Goal: Task Accomplishment & Management: Manage account settings

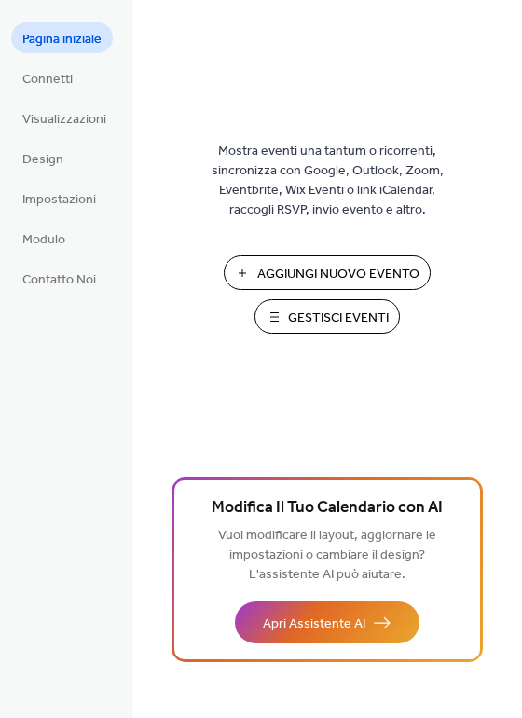
click at [297, 320] on span "Gestisci Eventi" at bounding box center [338, 319] width 101 height 20
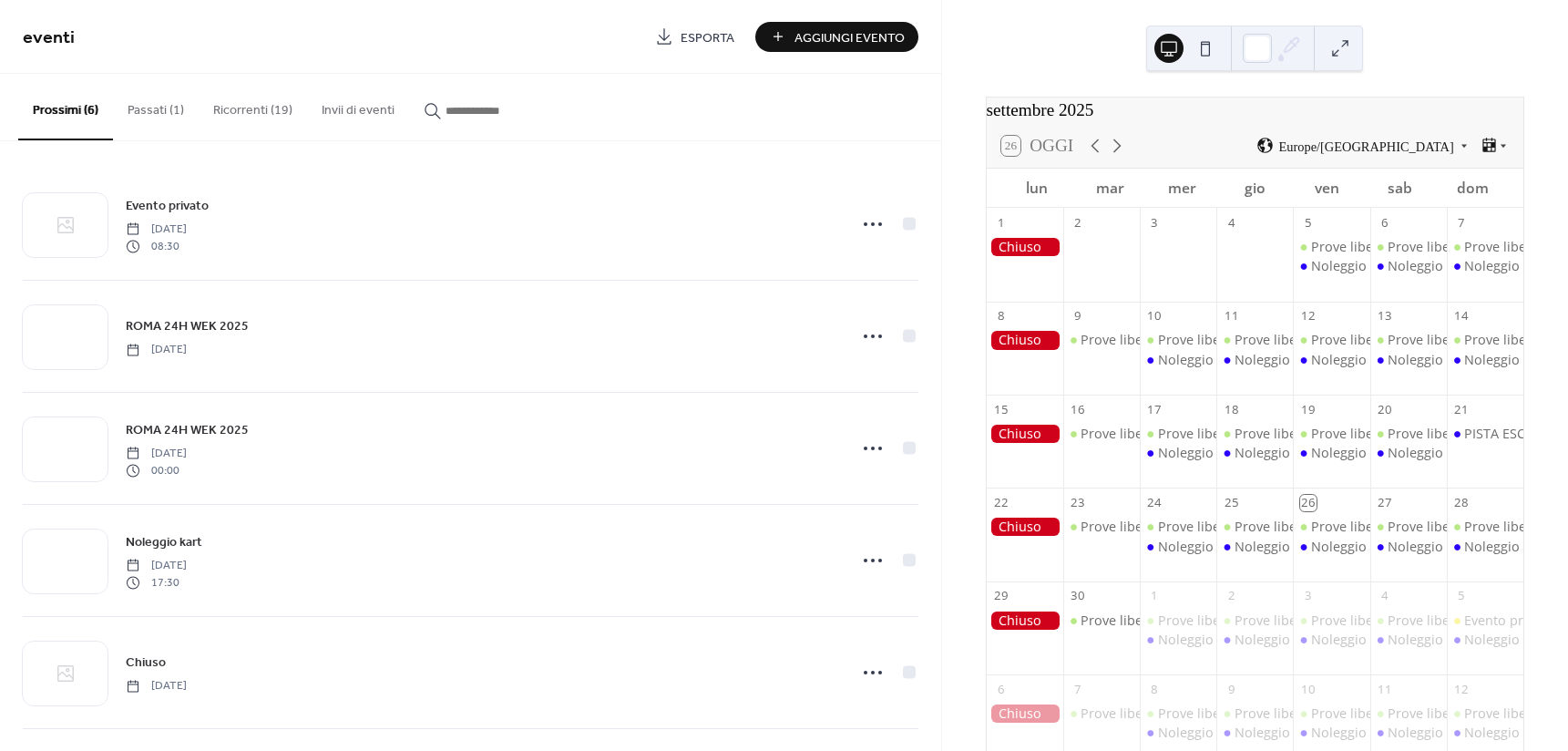
click at [243, 115] on button "Ricorrenti (19)" at bounding box center [252, 106] width 108 height 64
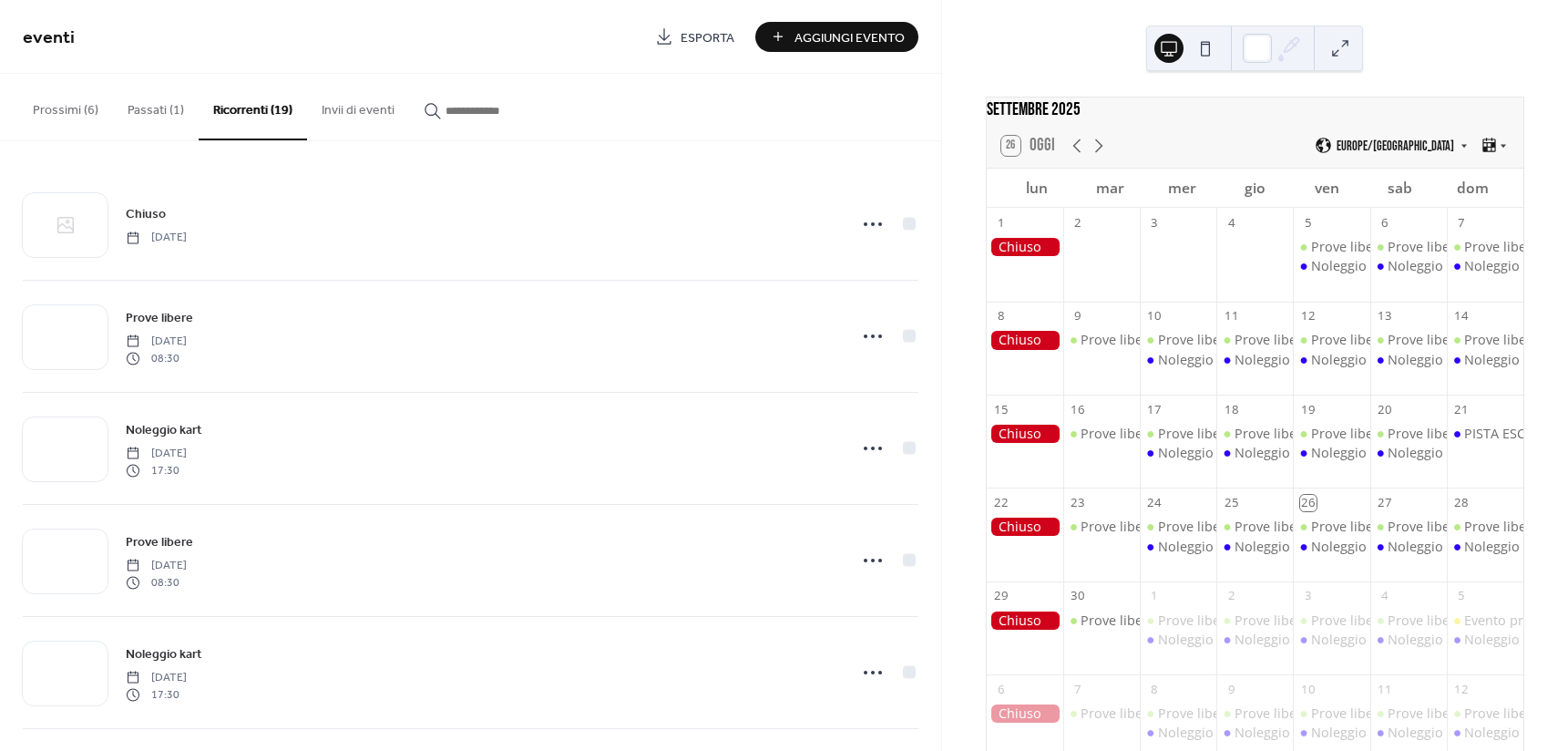
click at [102, 107] on button "Prossimi (6)" at bounding box center [65, 106] width 95 height 64
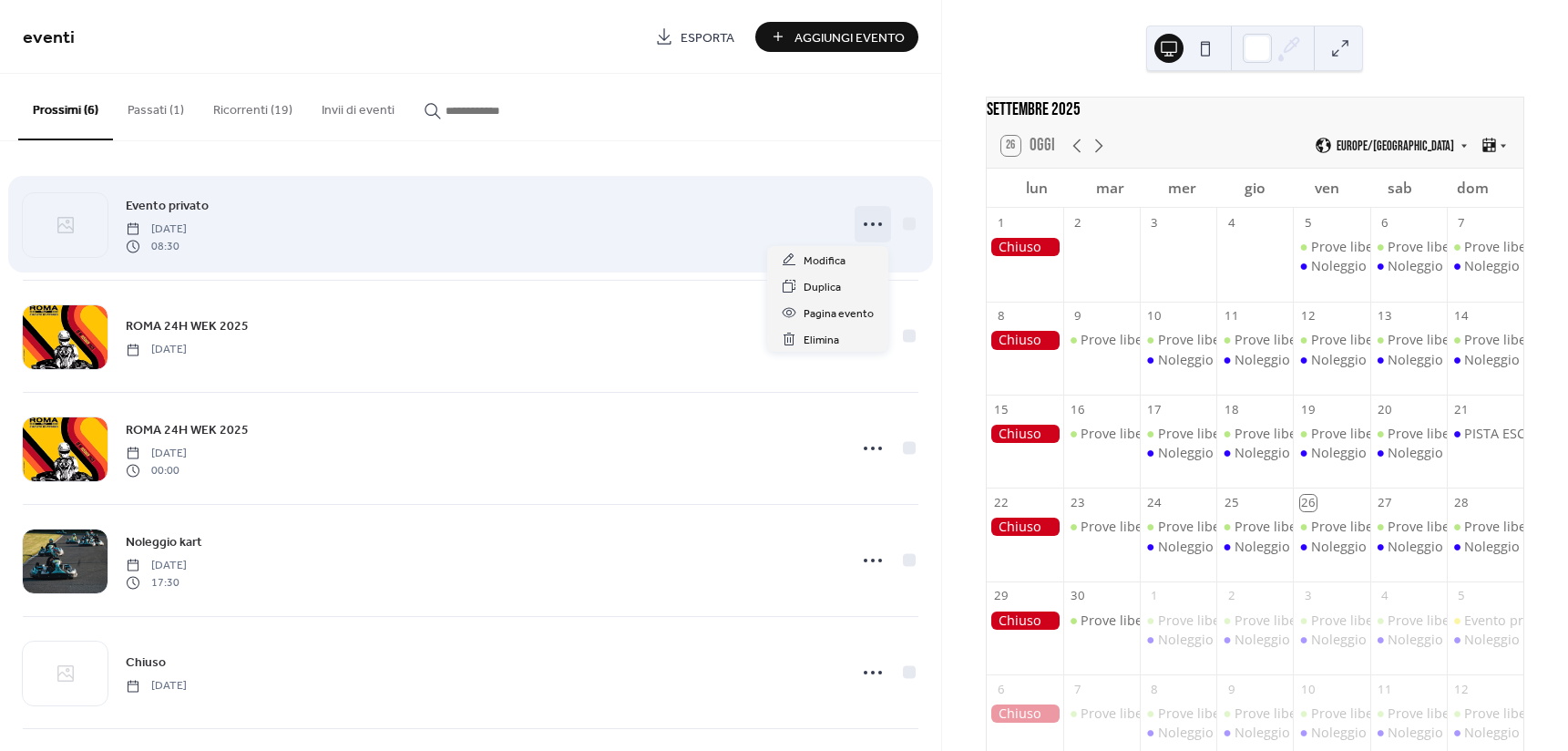
click at [863, 220] on icon at bounding box center [873, 225] width 29 height 29
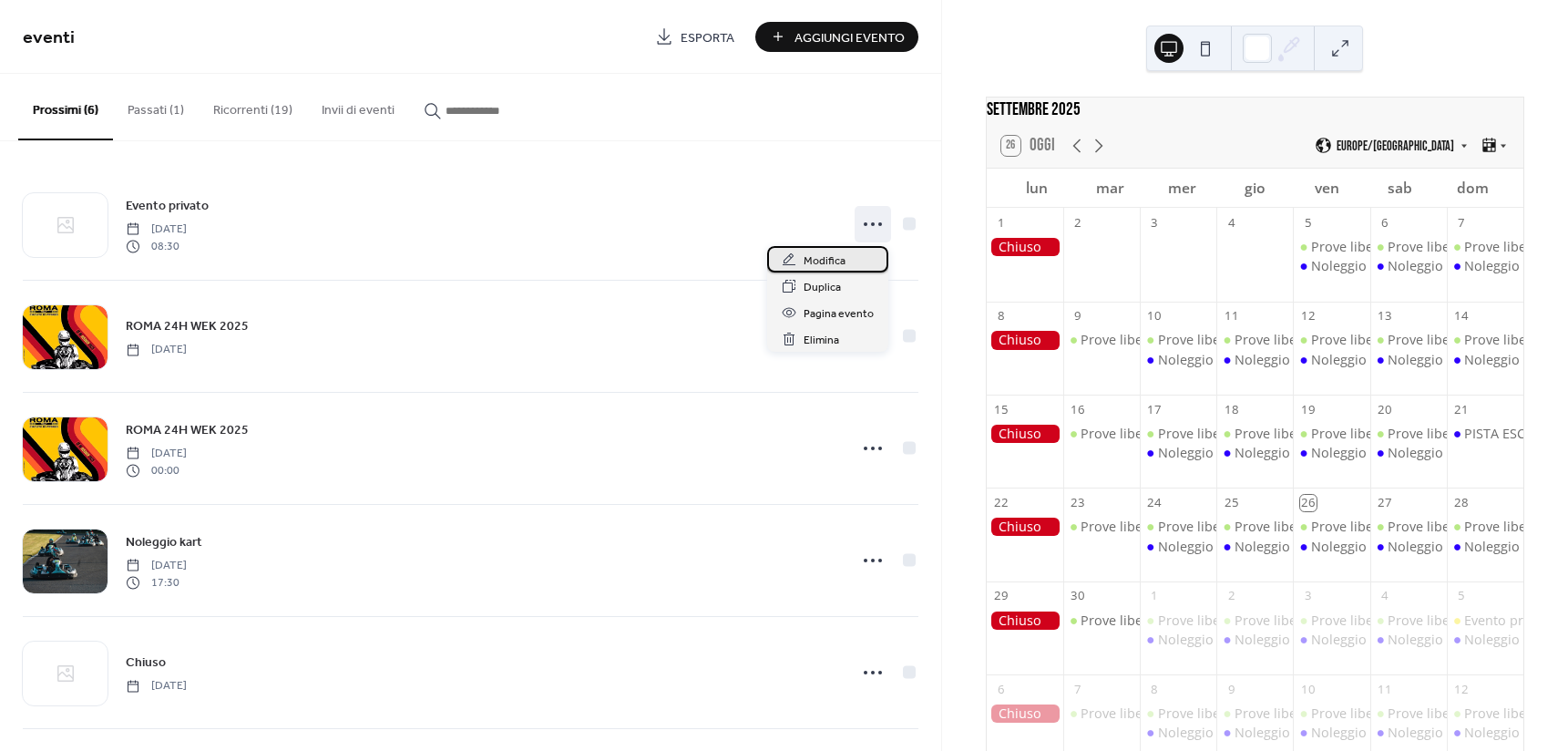
click at [865, 251] on div "Modifica" at bounding box center [827, 259] width 121 height 26
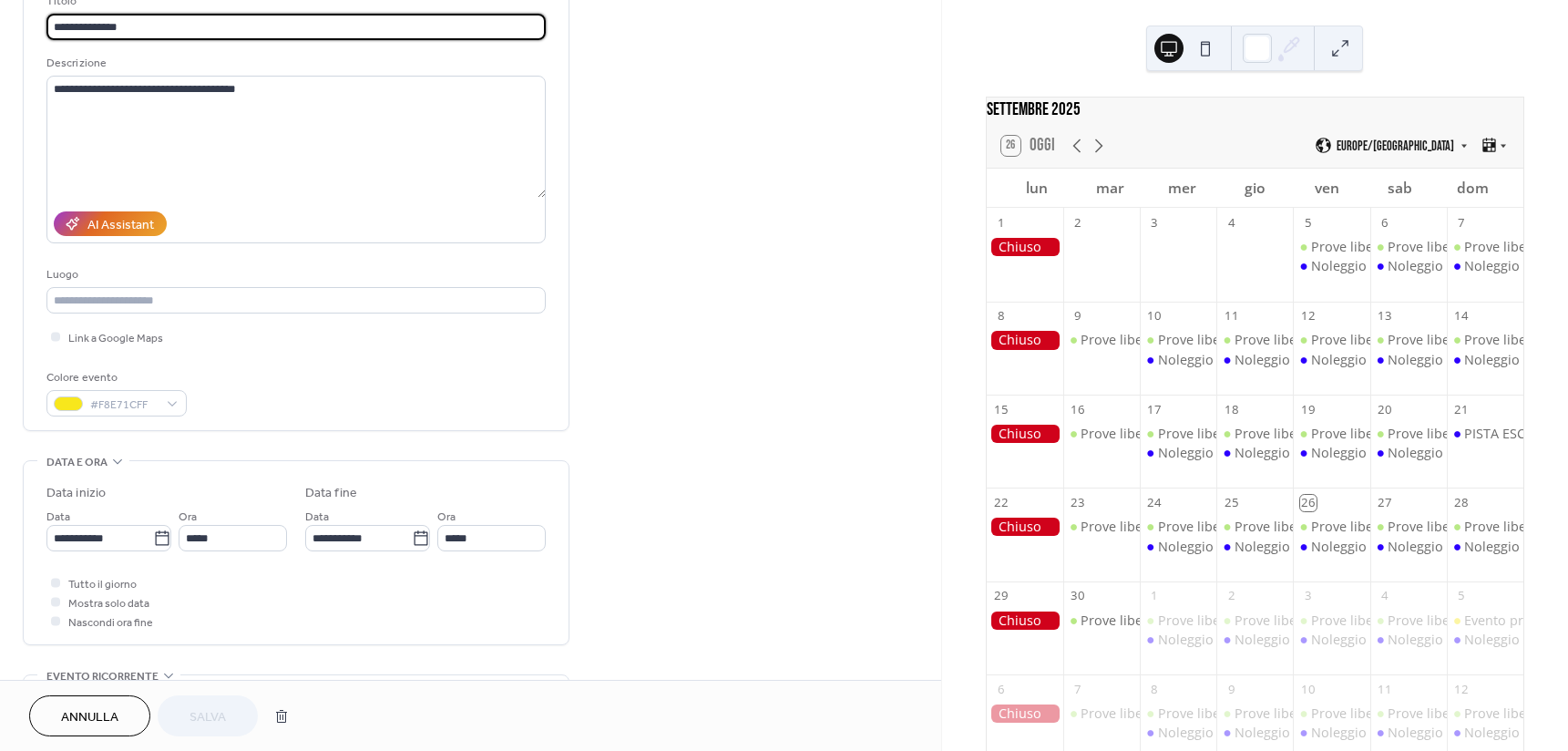
scroll to position [183, 0]
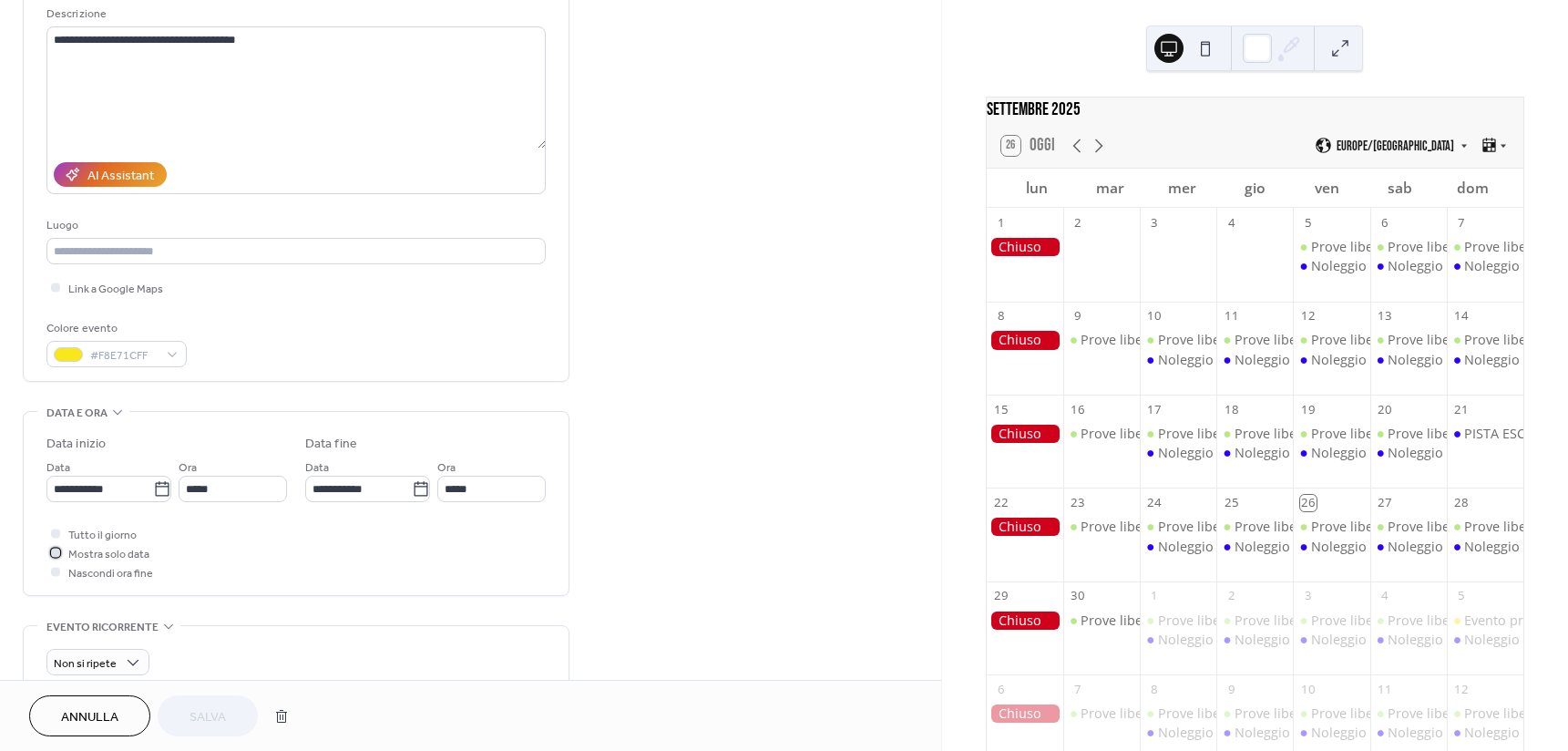
click at [114, 555] on span "Mostra solo data" at bounding box center [108, 555] width 81 height 20
click at [212, 714] on span "Salva" at bounding box center [207, 718] width 36 height 20
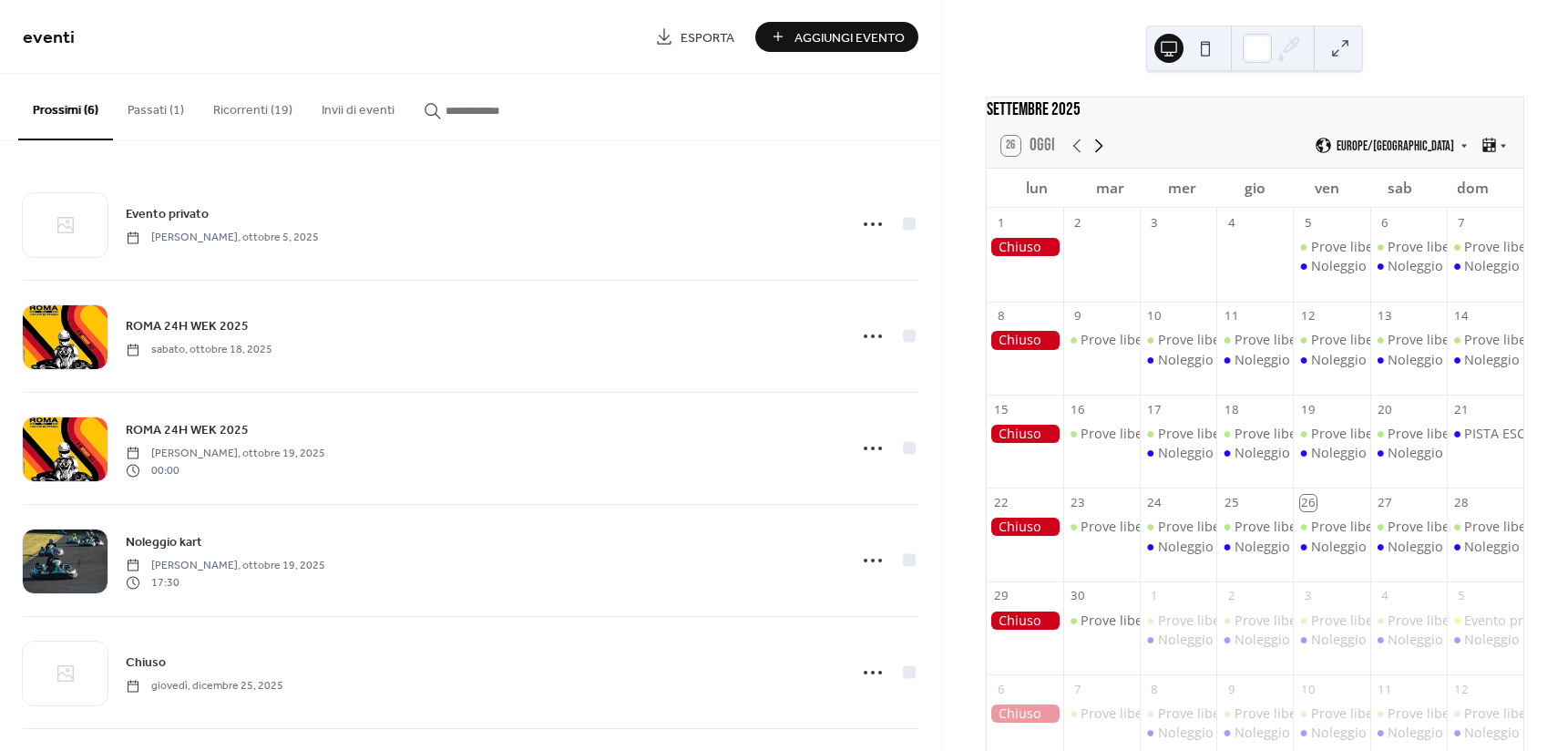
click at [1094, 156] on icon at bounding box center [1099, 146] width 21 height 21
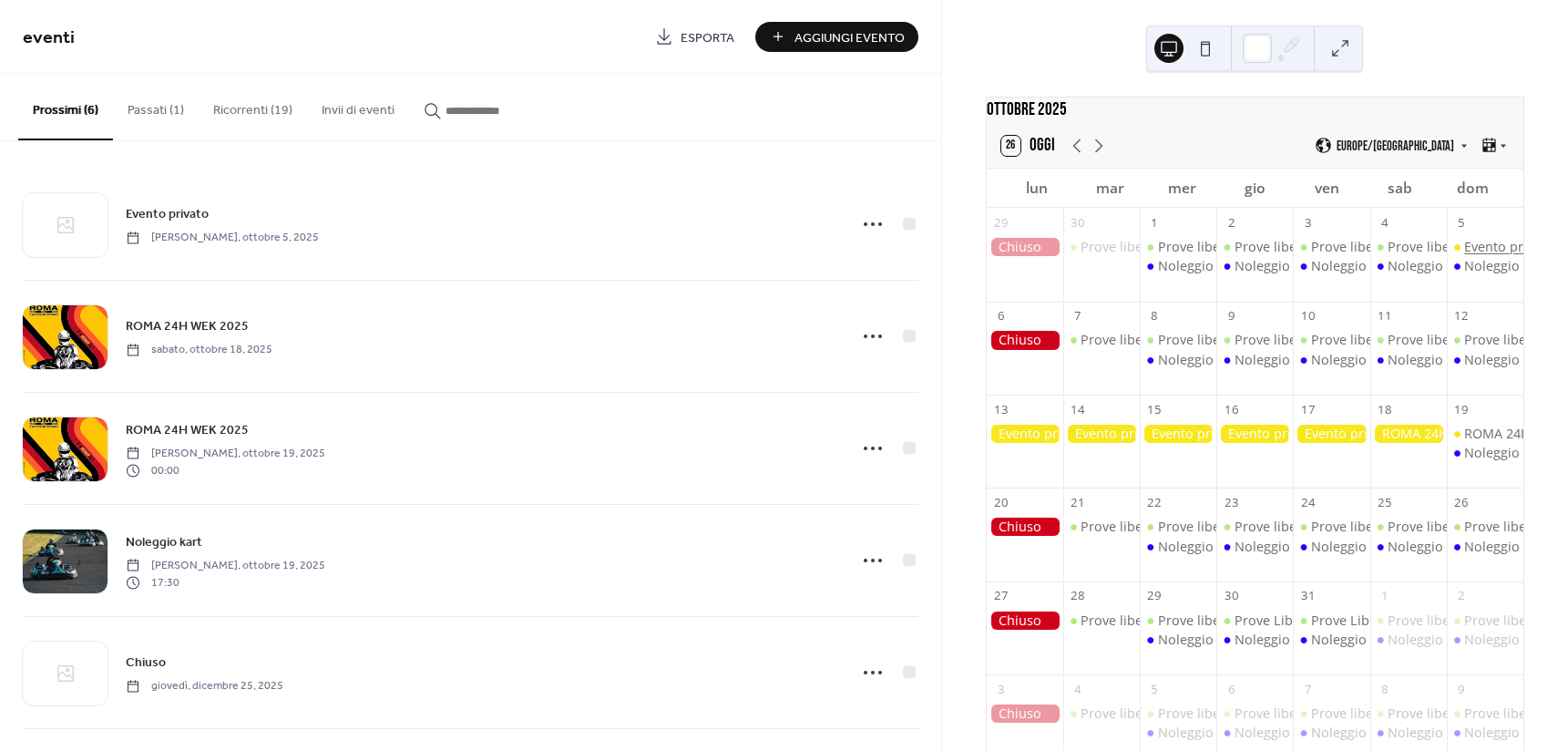
click at [1485, 251] on div "Evento privato" at bounding box center [1508, 246] width 89 height 19
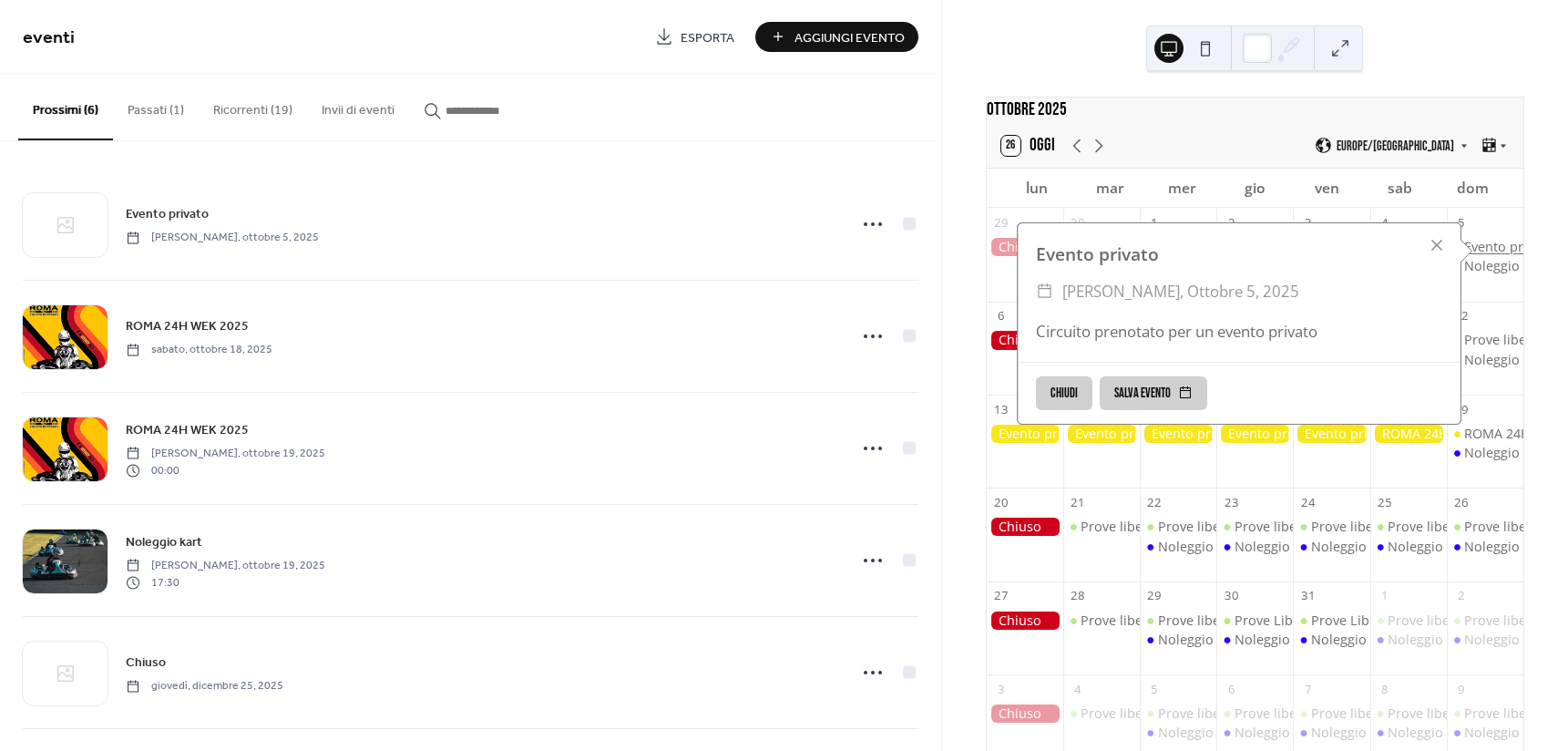
click at [1485, 251] on div "Evento privato" at bounding box center [1508, 246] width 89 height 19
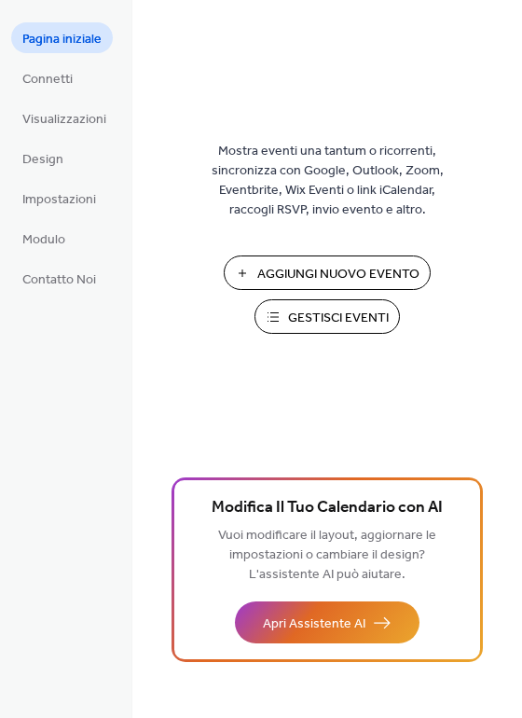
click at [295, 323] on span "Gestisci Eventi" at bounding box center [338, 319] width 101 height 20
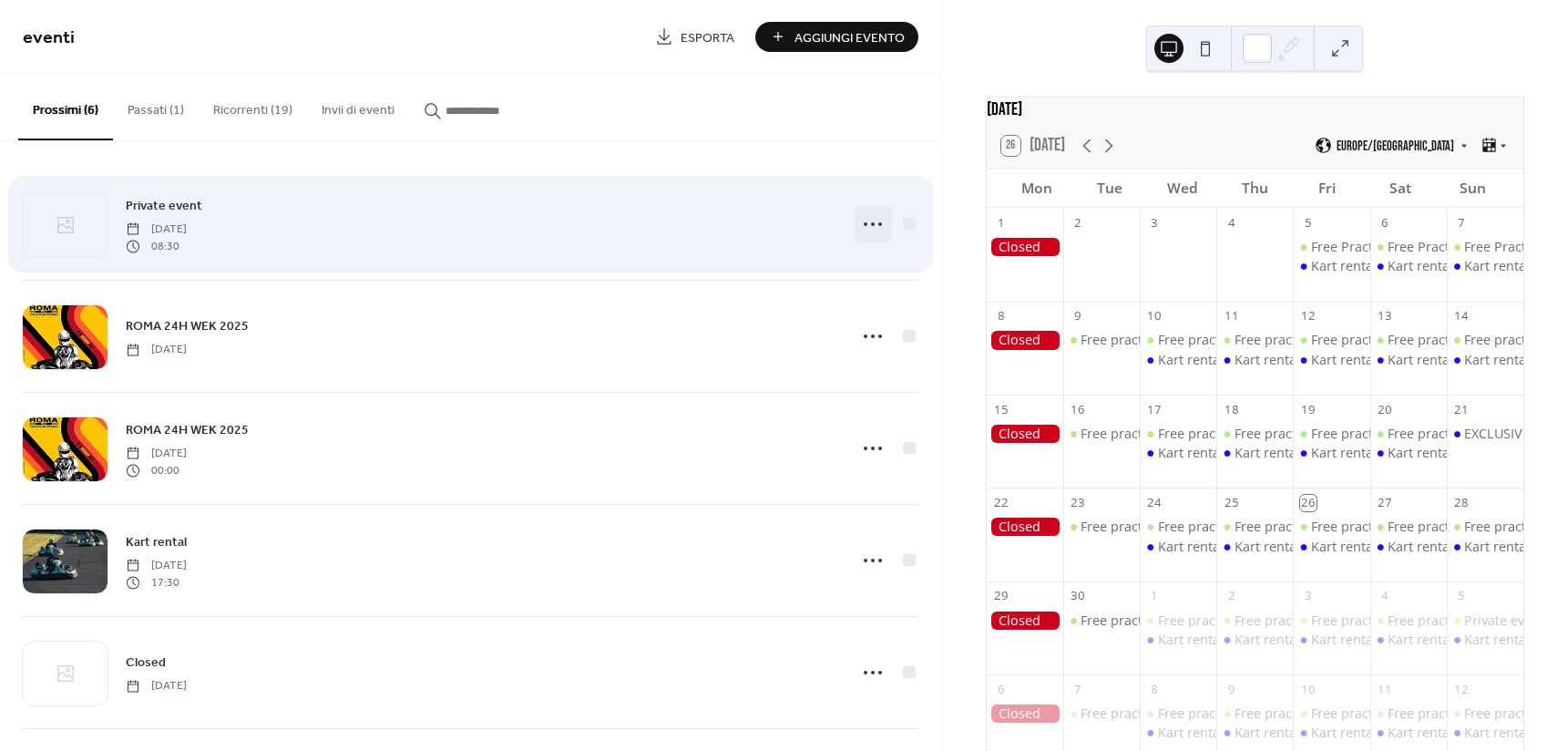
click at [871, 223] on circle at bounding box center [873, 225] width 4 height 4
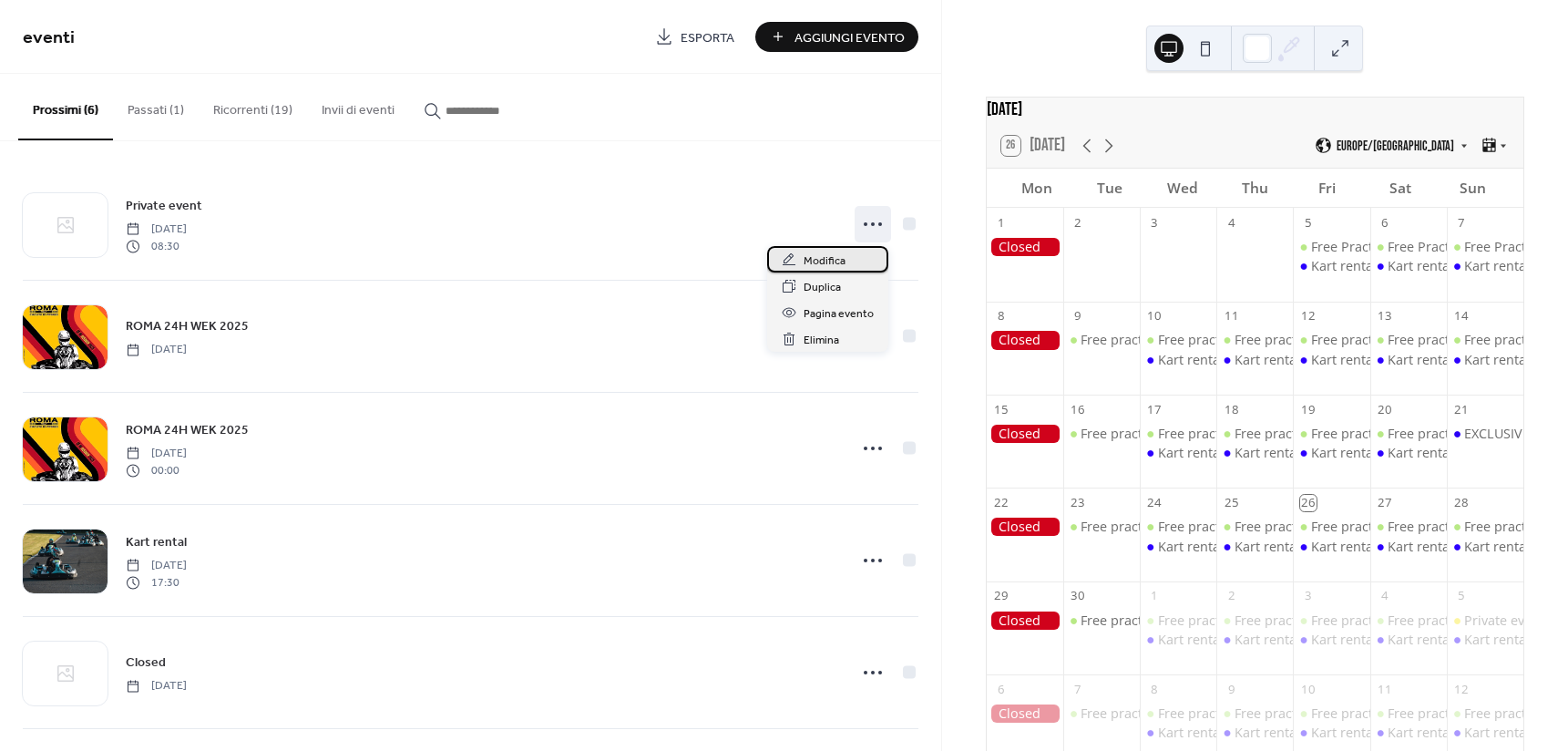
click at [824, 258] on span "Modifica" at bounding box center [825, 261] width 42 height 20
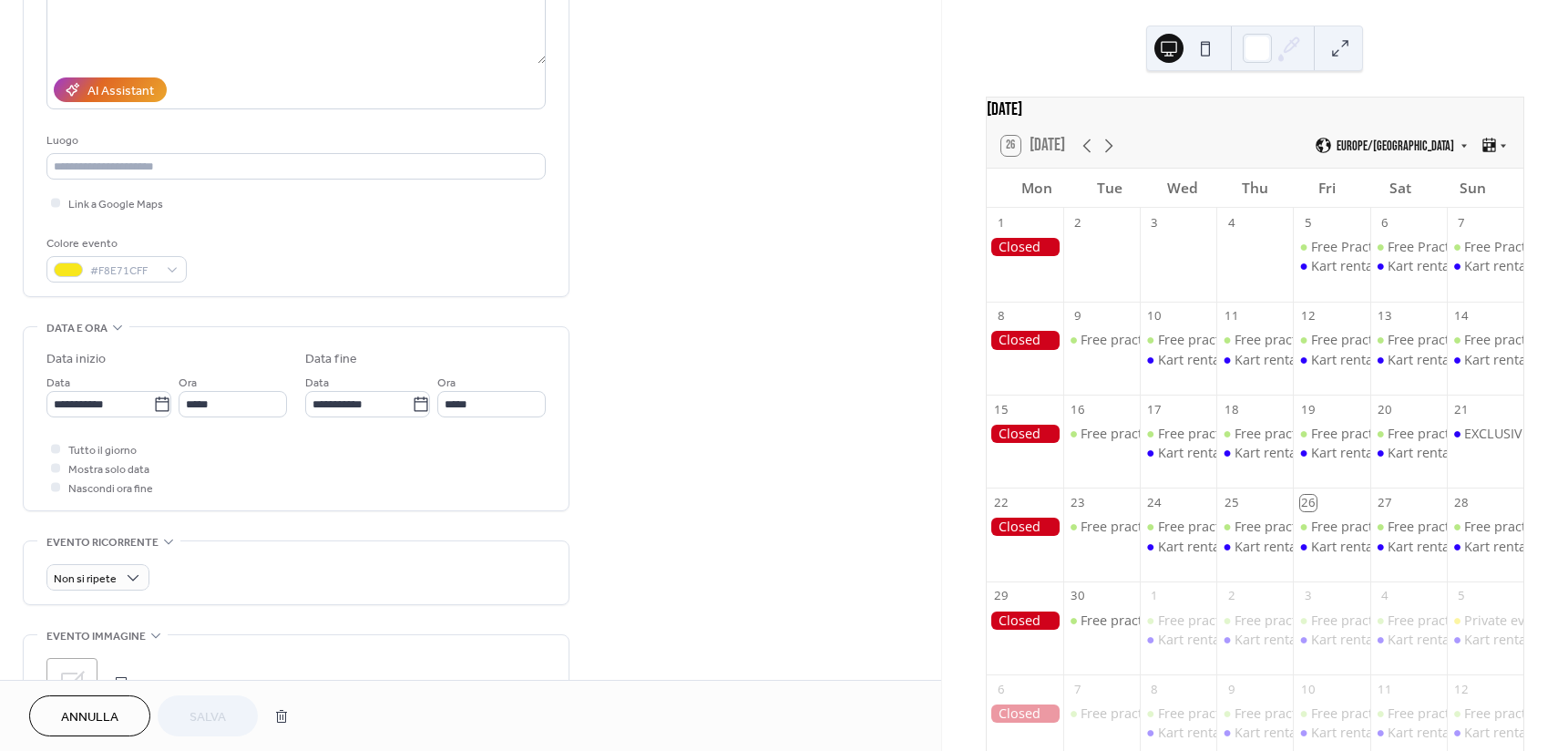
scroll to position [273, 0]
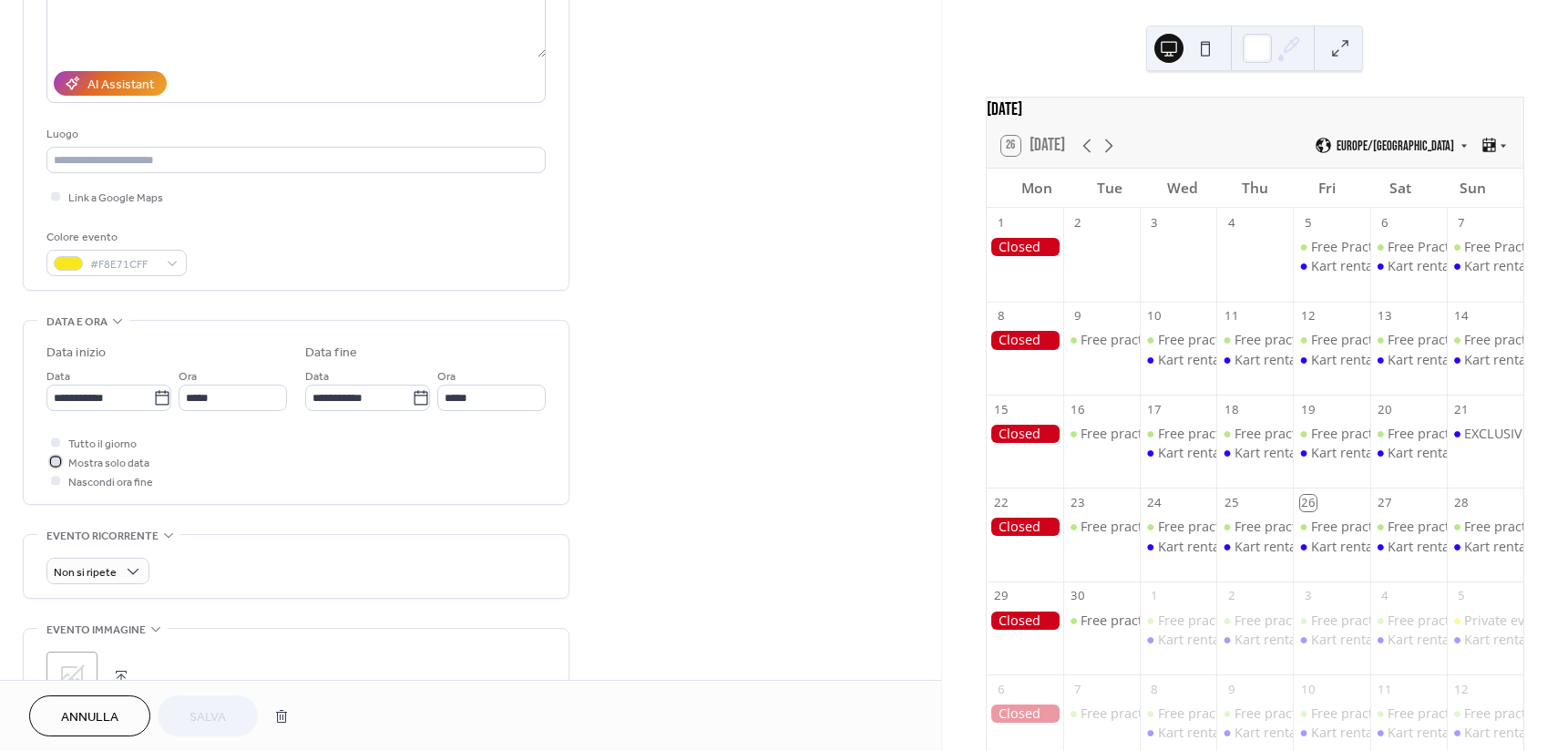
click at [83, 460] on span "Mostra solo data" at bounding box center [108, 464] width 81 height 20
click at [204, 700] on button "Salva" at bounding box center [207, 716] width 101 height 41
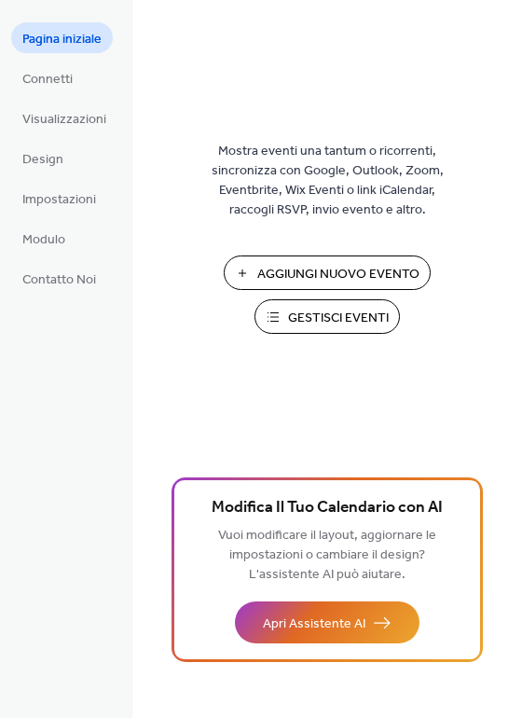
click at [327, 322] on span "Gestisci Eventi" at bounding box center [338, 319] width 101 height 20
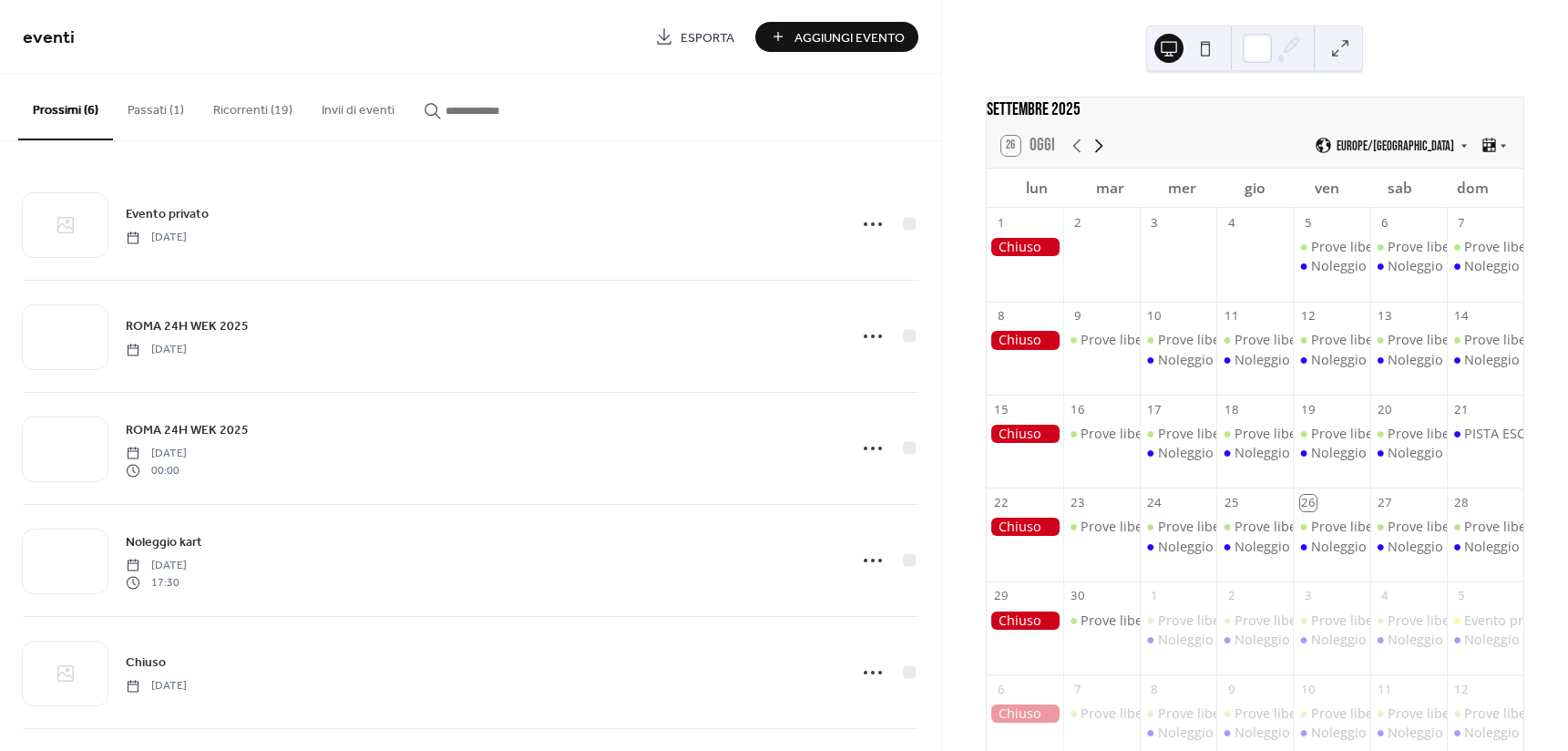
click at [1105, 156] on icon at bounding box center [1099, 146] width 21 height 21
